Goal: Information Seeking & Learning: Learn about a topic

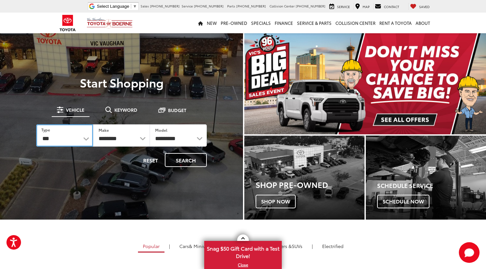
select select "******"
select select
select select "********"
select select "******"
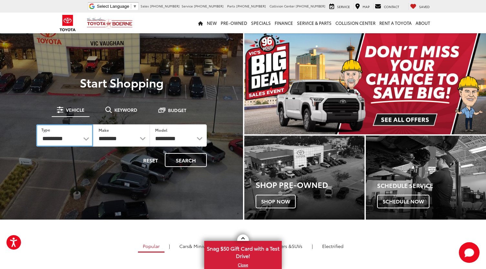
select select
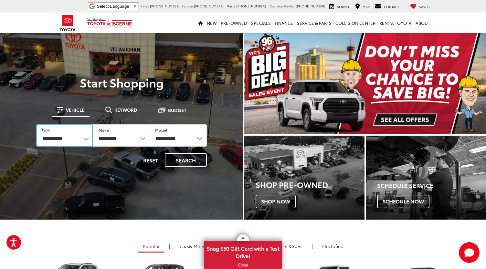
select select "******"
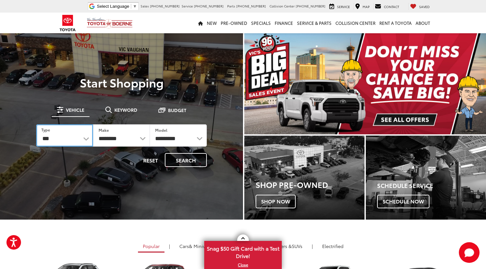
select select
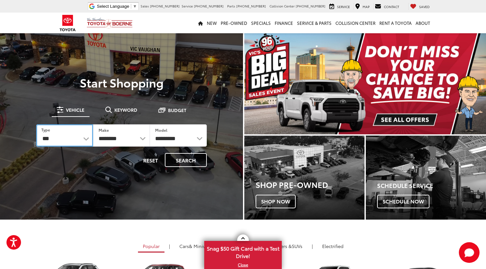
select select
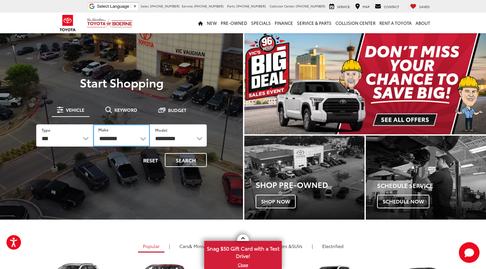
select select "******"
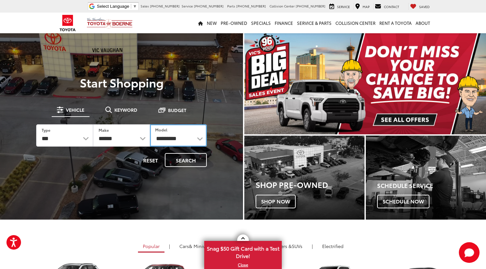
select select "******"
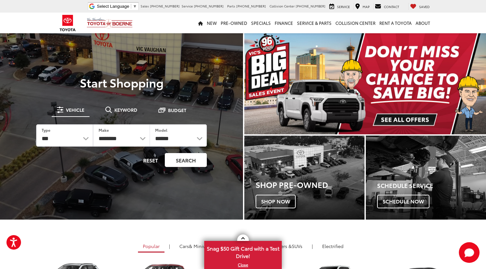
click at [191, 165] on button "Search" at bounding box center [186, 160] width 42 height 14
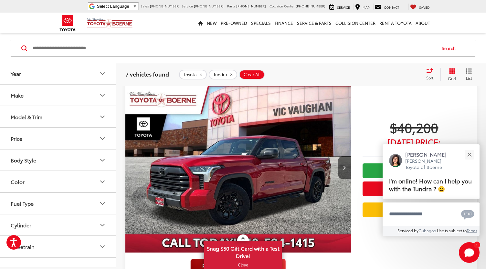
scroll to position [70, 0]
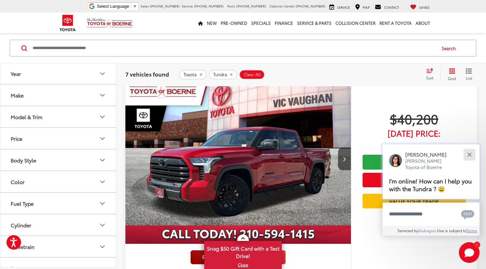
click at [468, 152] on button "Close" at bounding box center [470, 155] width 14 height 14
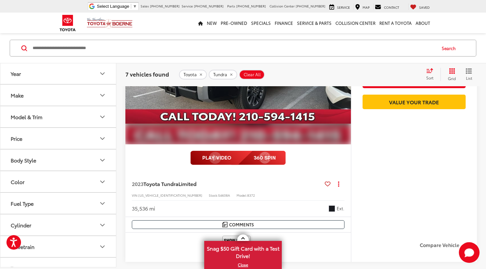
scroll to position [1360, 0]
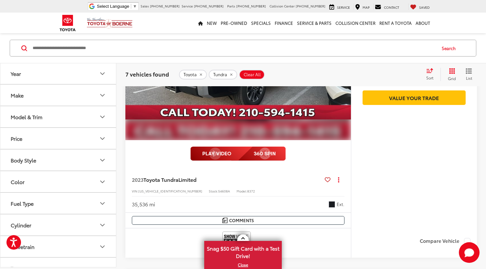
click at [297, 93] on img "2023 Toyota Tundra Limited 0" at bounding box center [238, 56] width 227 height 170
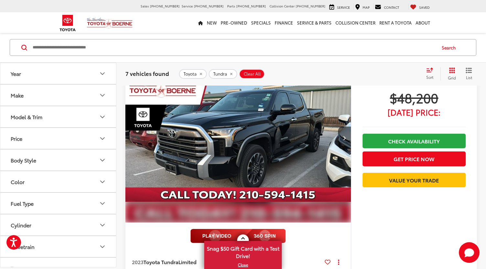
scroll to position [1281, 0]
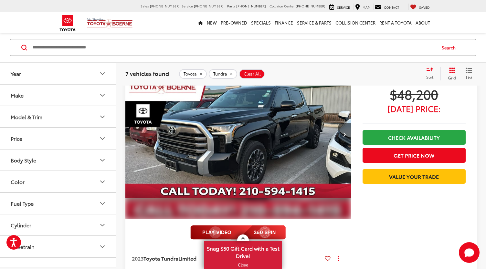
click at [231, 120] on img "2023 Toyota Tundra Limited 0" at bounding box center [238, 135] width 227 height 170
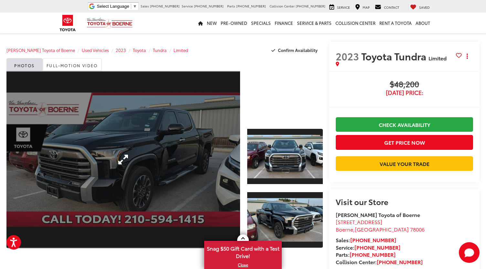
click at [226, 155] on link "Expand Photo 0" at bounding box center [123, 160] width 234 height 178
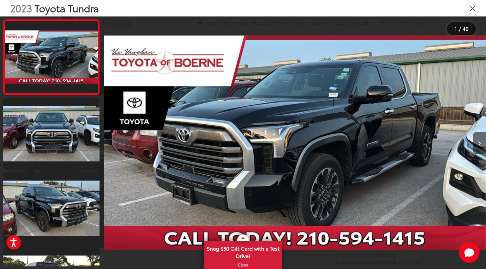
click at [234, 145] on div "2023 Toyota Tundra Limited 0" at bounding box center [295, 143] width 382 height 243
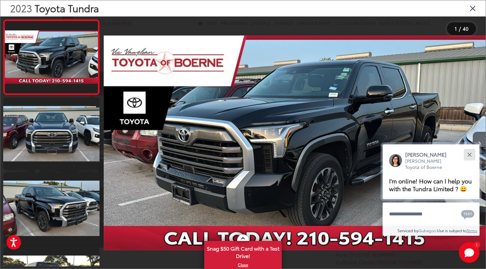
click at [473, 151] on button "Close" at bounding box center [470, 155] width 14 height 14
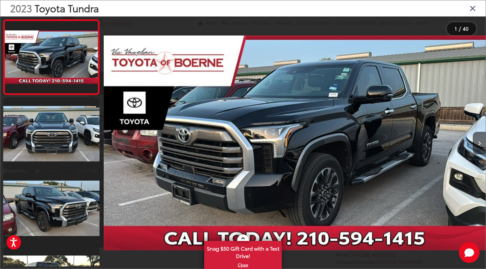
click at [472, 142] on div at bounding box center [438, 142] width 95 height 253
click at [480, 144] on icon "Next image" at bounding box center [479, 143] width 3 height 5
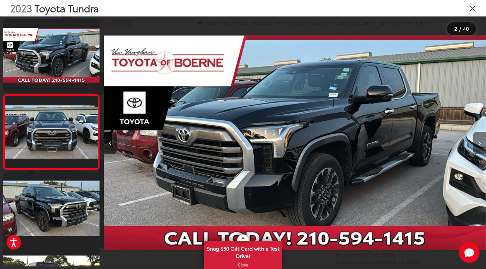
scroll to position [8, 0]
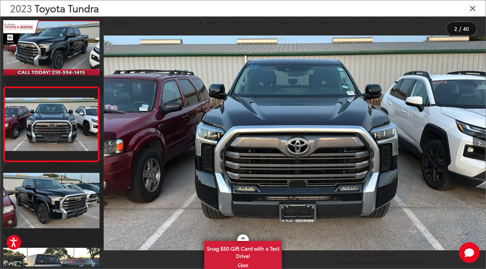
click at [479, 144] on icon "Next image" at bounding box center [479, 143] width 3 height 5
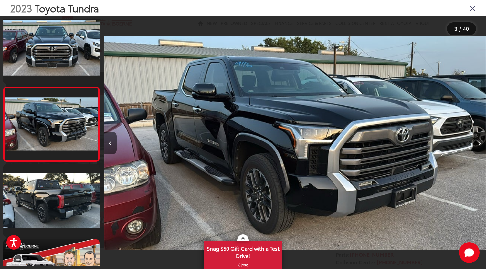
scroll to position [0, 0]
click at [310, 85] on img "2023 Toyota Tundra Limited 2" at bounding box center [295, 143] width 382 height 243
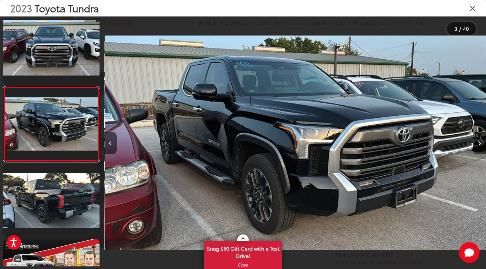
scroll to position [0, 764]
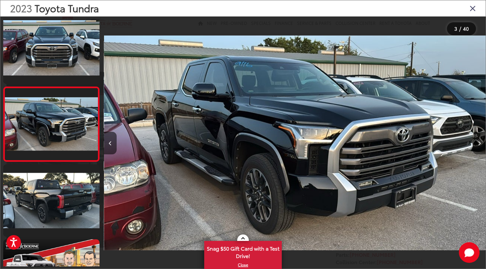
click at [482, 134] on button "Next image" at bounding box center [479, 143] width 13 height 23
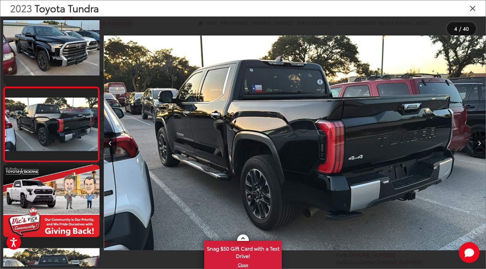
scroll to position [158, 0]
click at [482, 134] on button "Next image" at bounding box center [479, 143] width 13 height 23
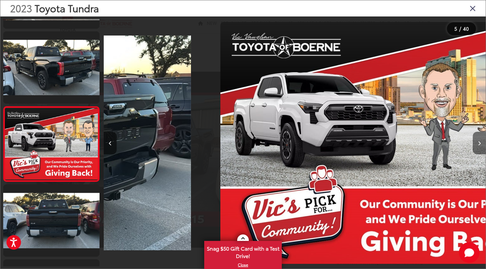
scroll to position [233, 0]
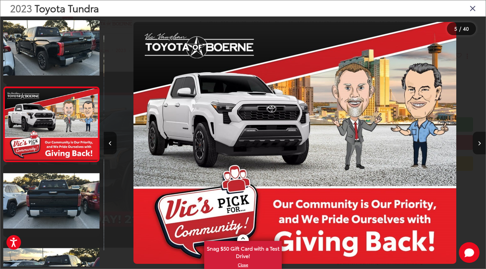
click at [482, 134] on button "Next image" at bounding box center [479, 143] width 13 height 23
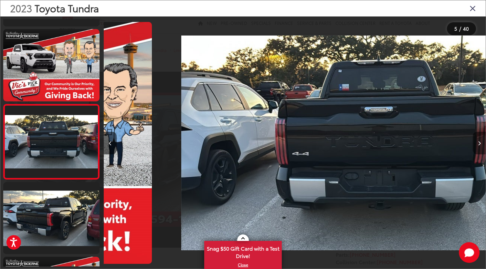
scroll to position [308, 0]
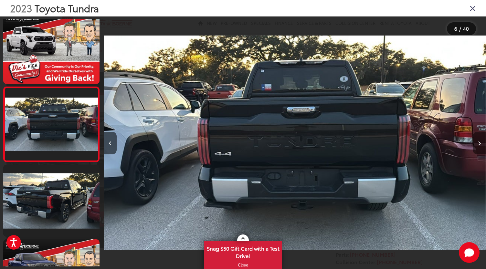
click at [483, 134] on button "Next image" at bounding box center [479, 143] width 13 height 23
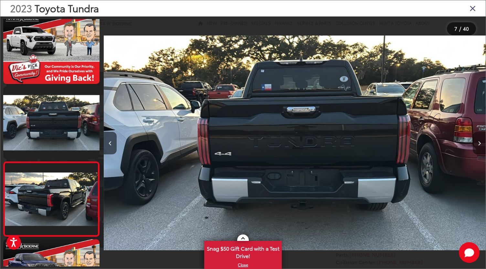
scroll to position [383, 0]
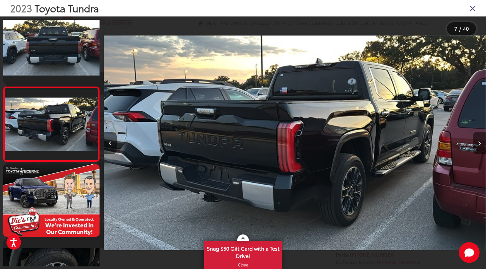
click at [483, 134] on button "Next image" at bounding box center [479, 143] width 13 height 23
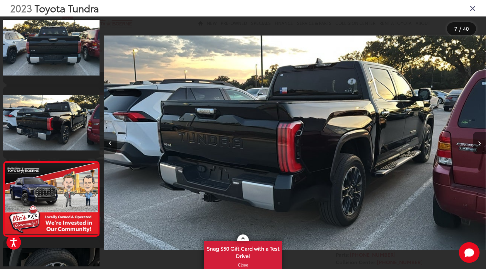
scroll to position [457, 0]
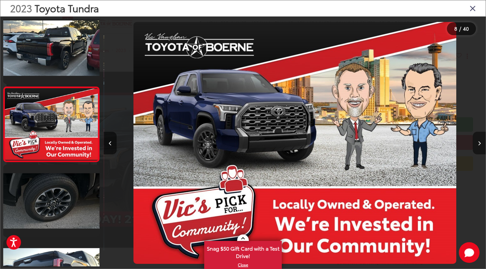
click at [483, 134] on button "Next image" at bounding box center [479, 143] width 13 height 23
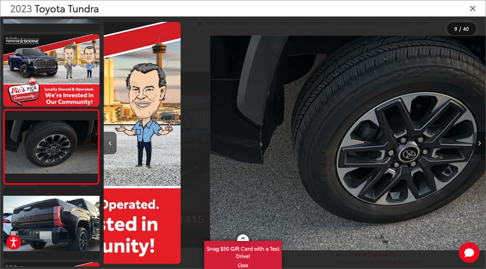
scroll to position [532, 0]
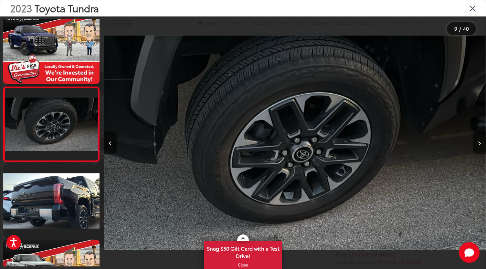
click at [483, 133] on button "Next image" at bounding box center [479, 143] width 13 height 23
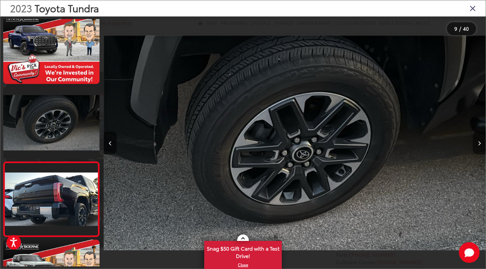
scroll to position [607, 0]
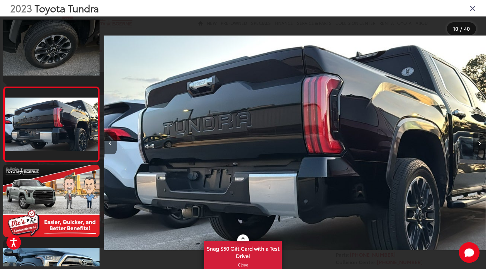
click at [483, 133] on button "Next image" at bounding box center [479, 143] width 13 height 23
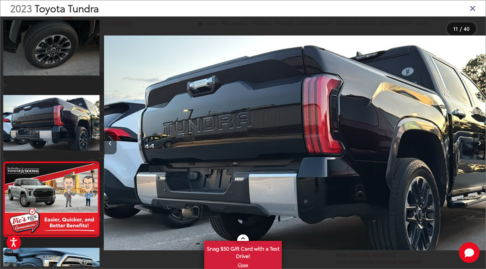
scroll to position [682, 0]
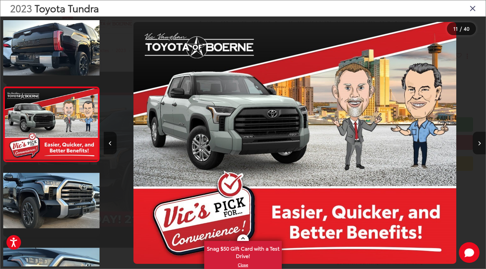
click at [483, 133] on button "Next image" at bounding box center [479, 143] width 13 height 23
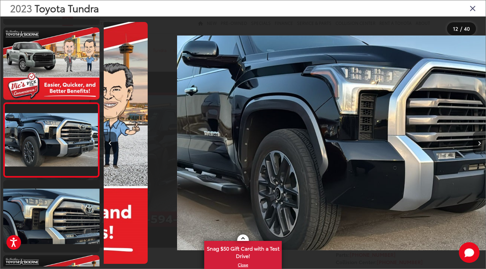
scroll to position [757, 0]
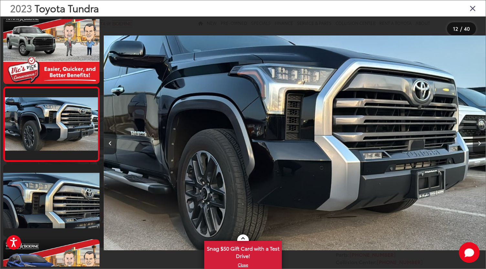
click at [483, 133] on button "Next image" at bounding box center [479, 143] width 13 height 23
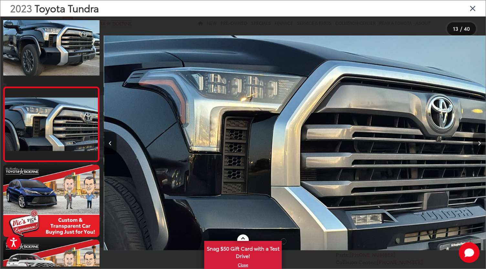
click at [483, 133] on button "Next image" at bounding box center [479, 143] width 13 height 23
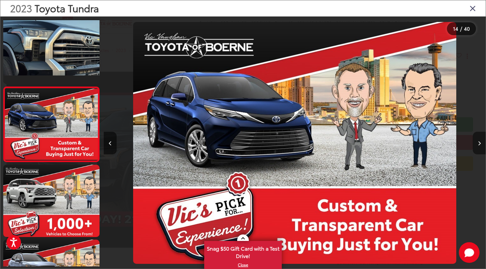
click at [483, 133] on button "Next image" at bounding box center [479, 143] width 13 height 23
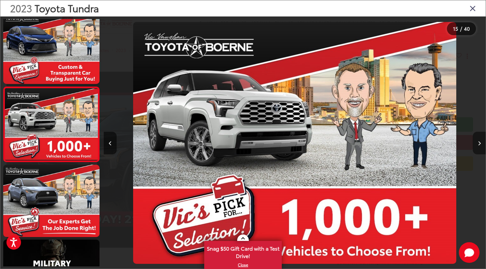
click at [483, 133] on button "Next image" at bounding box center [479, 143] width 13 height 23
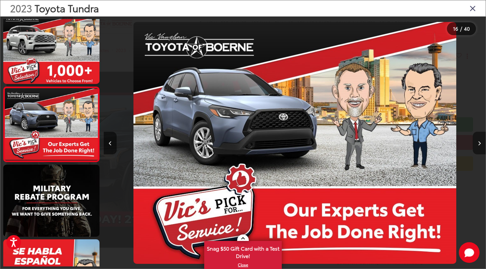
click at [483, 133] on button "Next image" at bounding box center [479, 143] width 13 height 23
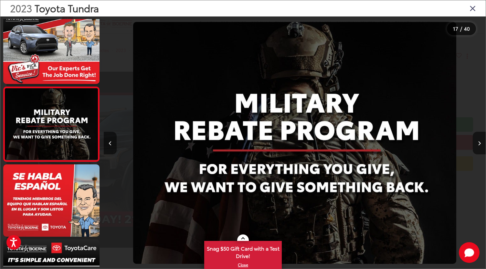
click at [472, 141] on div at bounding box center [438, 142] width 95 height 253
click at [477, 143] on button "Next image" at bounding box center [479, 143] width 13 height 23
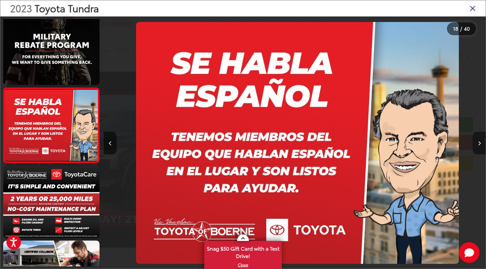
scroll to position [1207, 0]
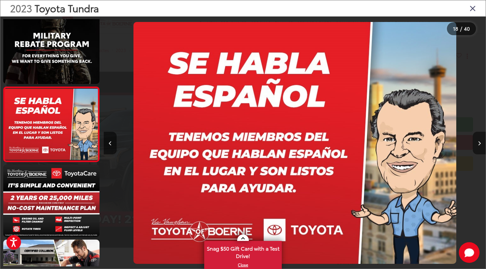
click at [477, 143] on button "Next image" at bounding box center [479, 143] width 13 height 23
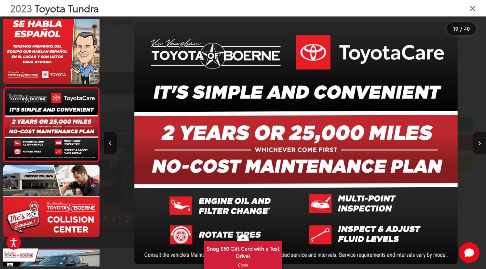
scroll to position [1282, 0]
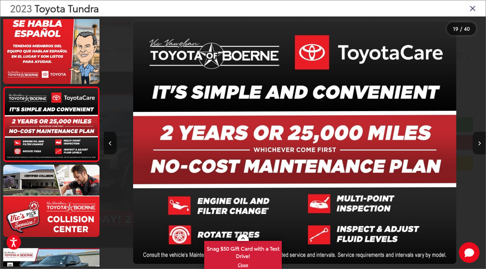
click at [477, 143] on button "Next image" at bounding box center [479, 143] width 13 height 23
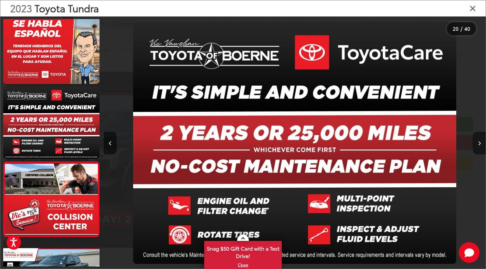
scroll to position [1356, 0]
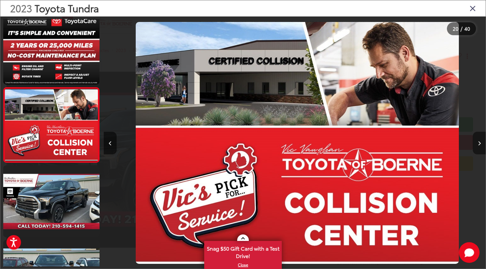
click at [477, 143] on button "Next image" at bounding box center [479, 143] width 13 height 23
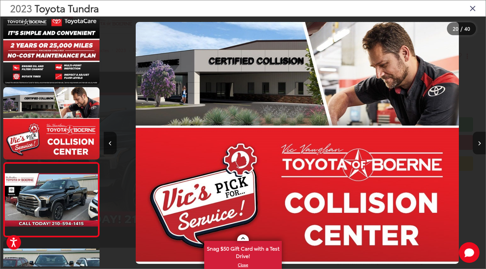
scroll to position [1423, 0]
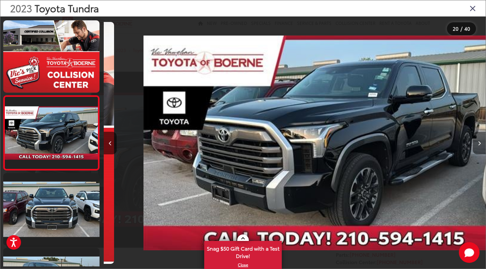
click at [477, 143] on button "Next image" at bounding box center [479, 143] width 13 height 23
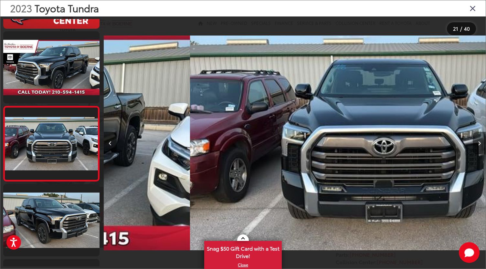
scroll to position [1507, 0]
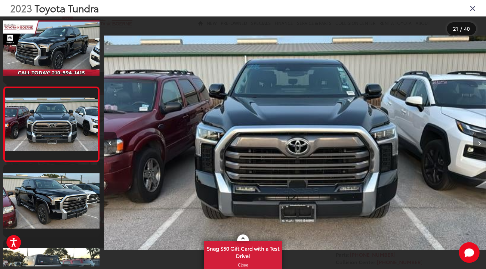
click at [477, 143] on button "Next image" at bounding box center [479, 143] width 13 height 23
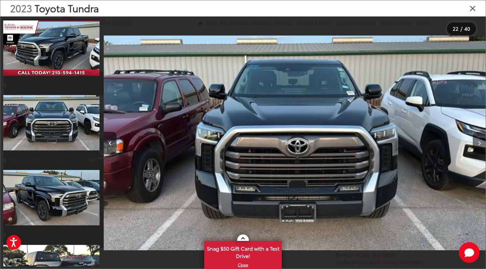
scroll to position [1582, 0]
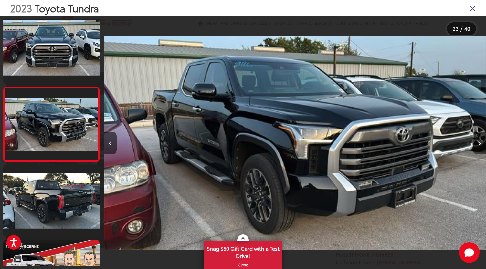
click at [477, 144] on button "Next image" at bounding box center [479, 143] width 13 height 23
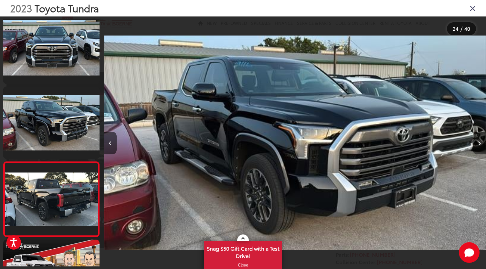
scroll to position [1657, 0]
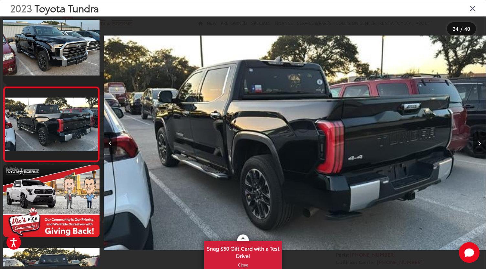
click at [478, 149] on button "Next image" at bounding box center [479, 143] width 13 height 23
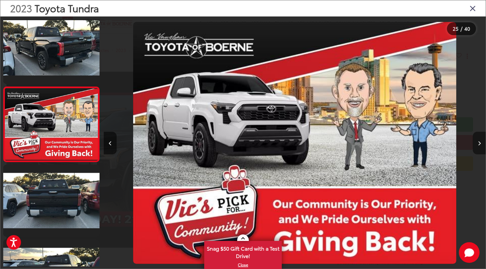
scroll to position [1732, 0]
click at [478, 149] on button "Next image" at bounding box center [479, 143] width 13 height 23
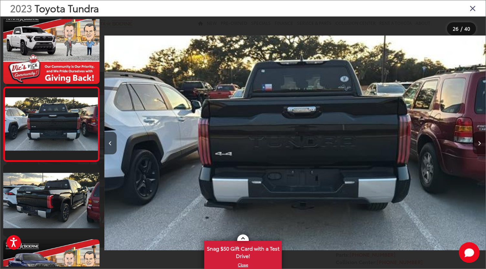
scroll to position [1807, 0]
click at [478, 149] on button "Next image" at bounding box center [479, 143] width 13 height 23
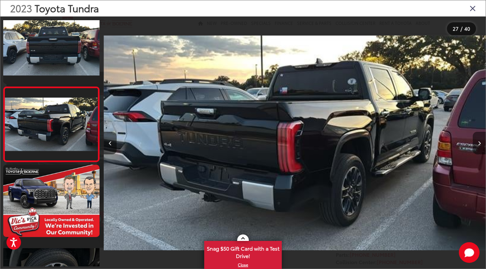
click at [478, 149] on button "Next image" at bounding box center [479, 143] width 13 height 23
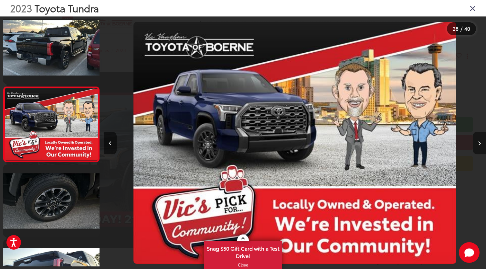
click at [478, 149] on button "Next image" at bounding box center [479, 143] width 13 height 23
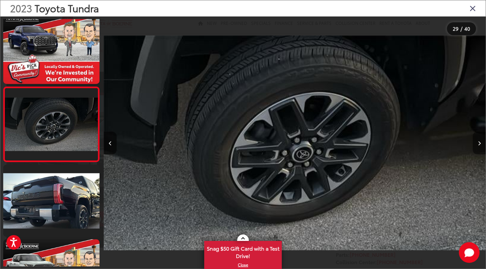
click at [478, 149] on button "Next image" at bounding box center [479, 143] width 13 height 23
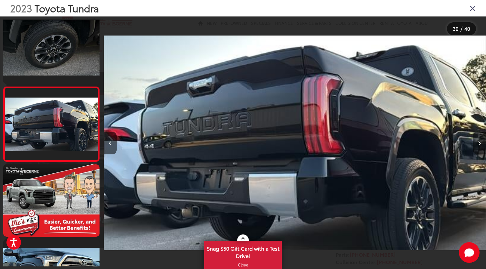
click at [478, 149] on button "Next image" at bounding box center [479, 143] width 13 height 23
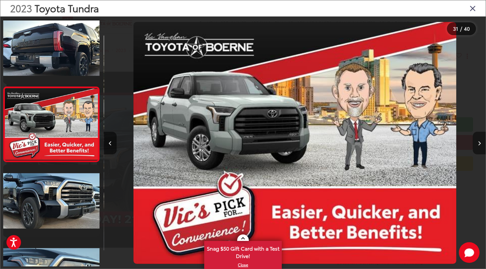
click at [478, 149] on button "Next image" at bounding box center [479, 143] width 13 height 23
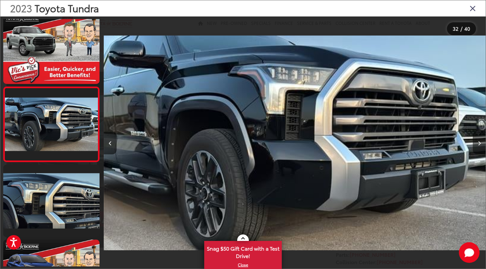
click at [478, 149] on button "Next image" at bounding box center [479, 143] width 13 height 23
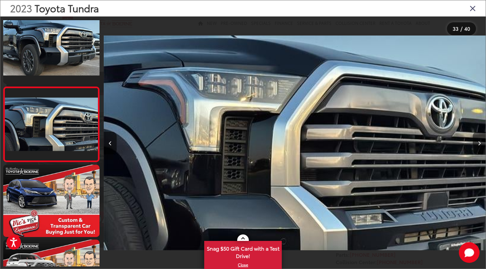
click at [478, 149] on button "Next image" at bounding box center [479, 143] width 13 height 23
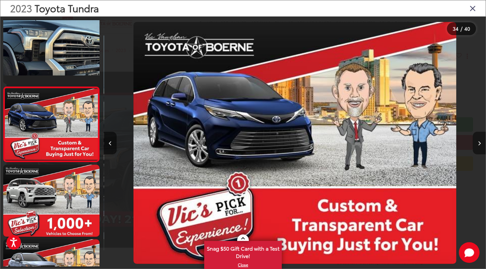
click at [478, 149] on button "Next image" at bounding box center [479, 143] width 13 height 23
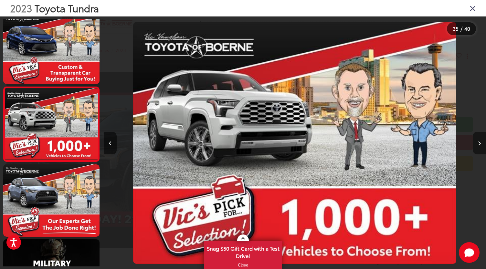
click at [478, 149] on button "Next image" at bounding box center [479, 143] width 13 height 23
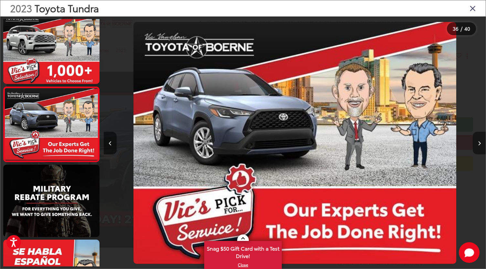
click at [478, 149] on button "Next image" at bounding box center [479, 143] width 13 height 23
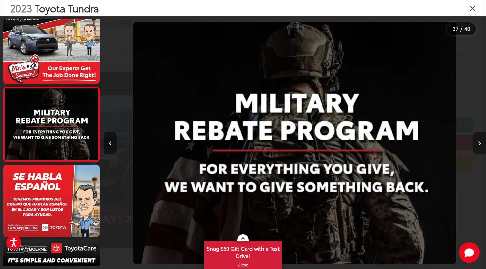
click at [477, 148] on button "Next image" at bounding box center [479, 143] width 13 height 23
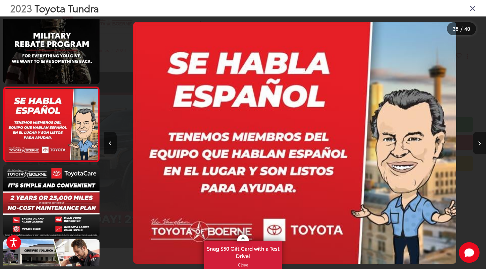
click at [477, 148] on button "Next image" at bounding box center [479, 143] width 13 height 23
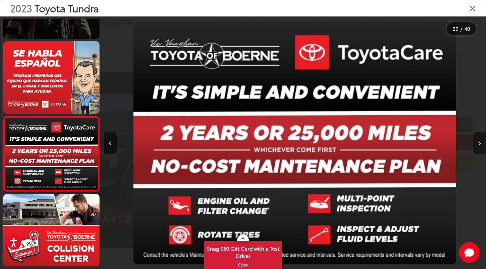
click at [477, 148] on button "Next image" at bounding box center [479, 143] width 13 height 23
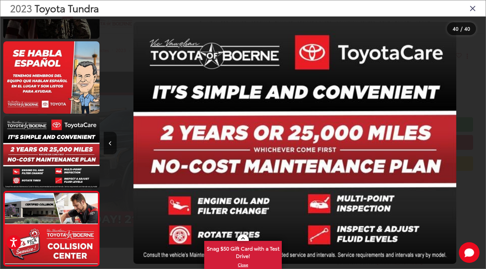
scroll to position [0, 14904]
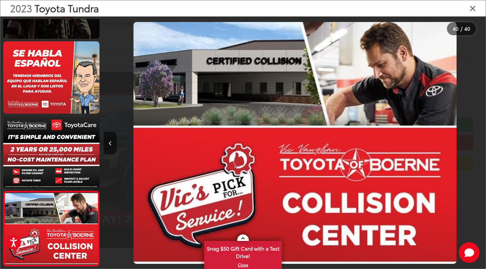
click at [477, 148] on div at bounding box center [438, 142] width 95 height 253
click at [468, 10] on div "2023 Toyota Tundra" at bounding box center [243, 8] width 486 height 16
click at [472, 11] on icon "Close gallery" at bounding box center [473, 8] width 6 height 8
